Goal: Information Seeking & Learning: Understand process/instructions

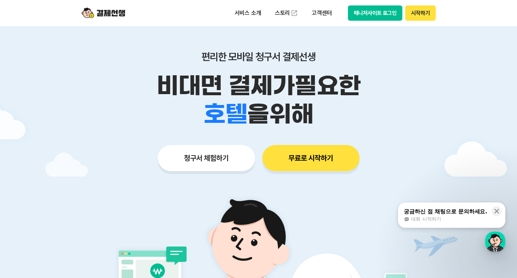
scroll to position [73, 0]
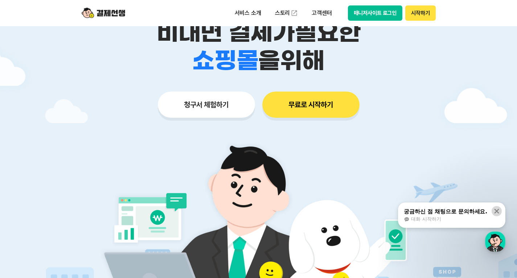
click at [497, 208] on icon at bounding box center [496, 210] width 7 height 7
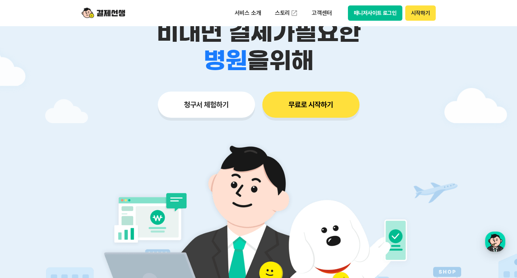
click at [212, 101] on button "청구서 체험하기" at bounding box center [206, 104] width 97 height 26
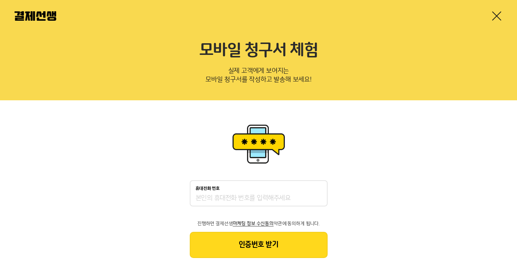
scroll to position [5, 0]
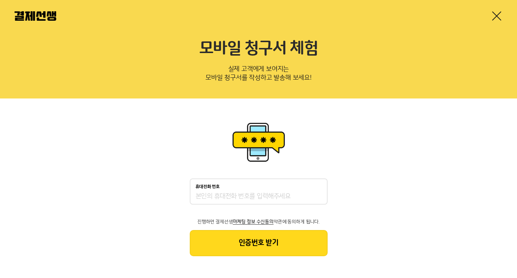
click at [504, 19] on div at bounding box center [258, 16] width 517 height 32
click at [500, 18] on link at bounding box center [497, 16] width 12 height 12
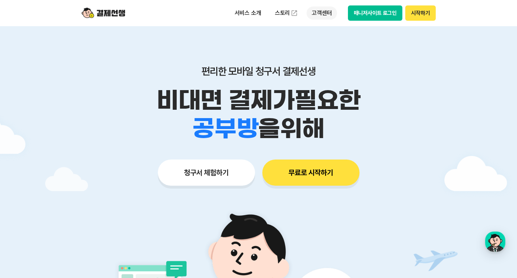
click at [327, 14] on p "고객센터" at bounding box center [322, 13] width 30 height 13
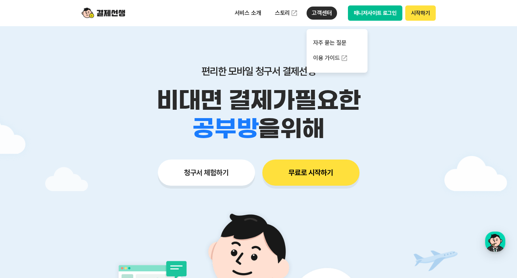
click at [317, 15] on p "고객센터" at bounding box center [322, 13] width 30 height 13
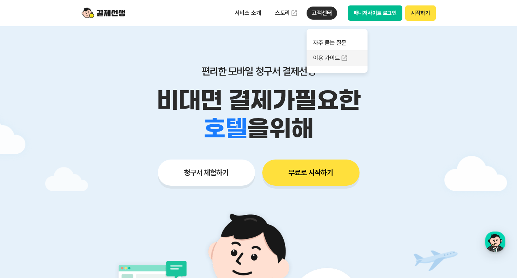
click at [325, 59] on link "이용 가이드" at bounding box center [337, 58] width 61 height 16
